Goal: Navigation & Orientation: Find specific page/section

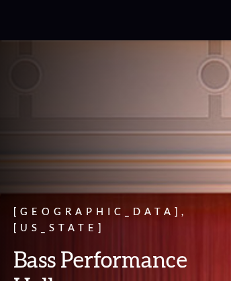
scroll to position [6088, 0]
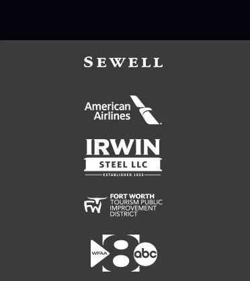
scroll to position [7271, 0]
